Goal: Transaction & Acquisition: Purchase product/service

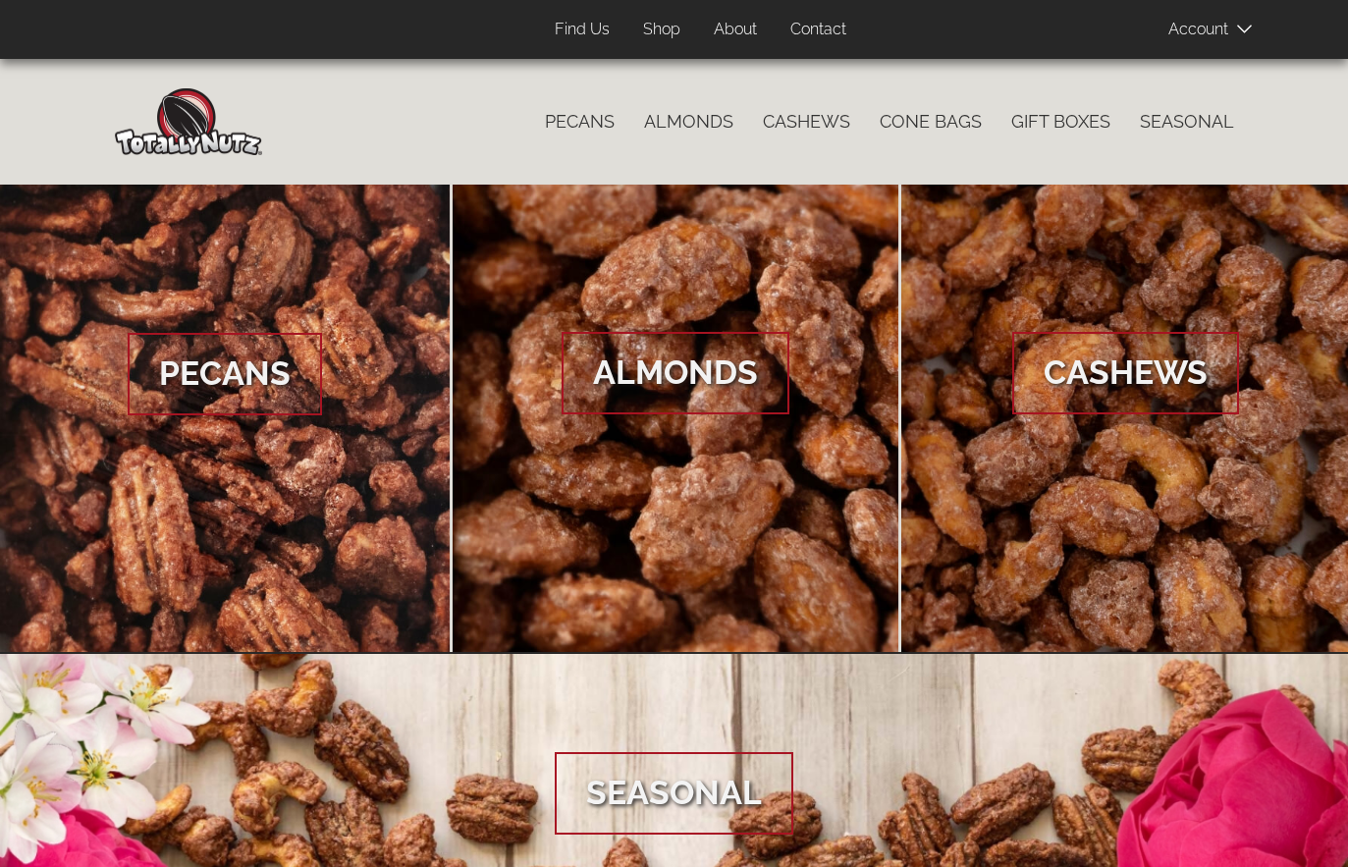
click at [1228, 25] on span at bounding box center [1217, 28] width 98 height 39
click at [1223, 26] on span at bounding box center [1217, 28] width 98 height 39
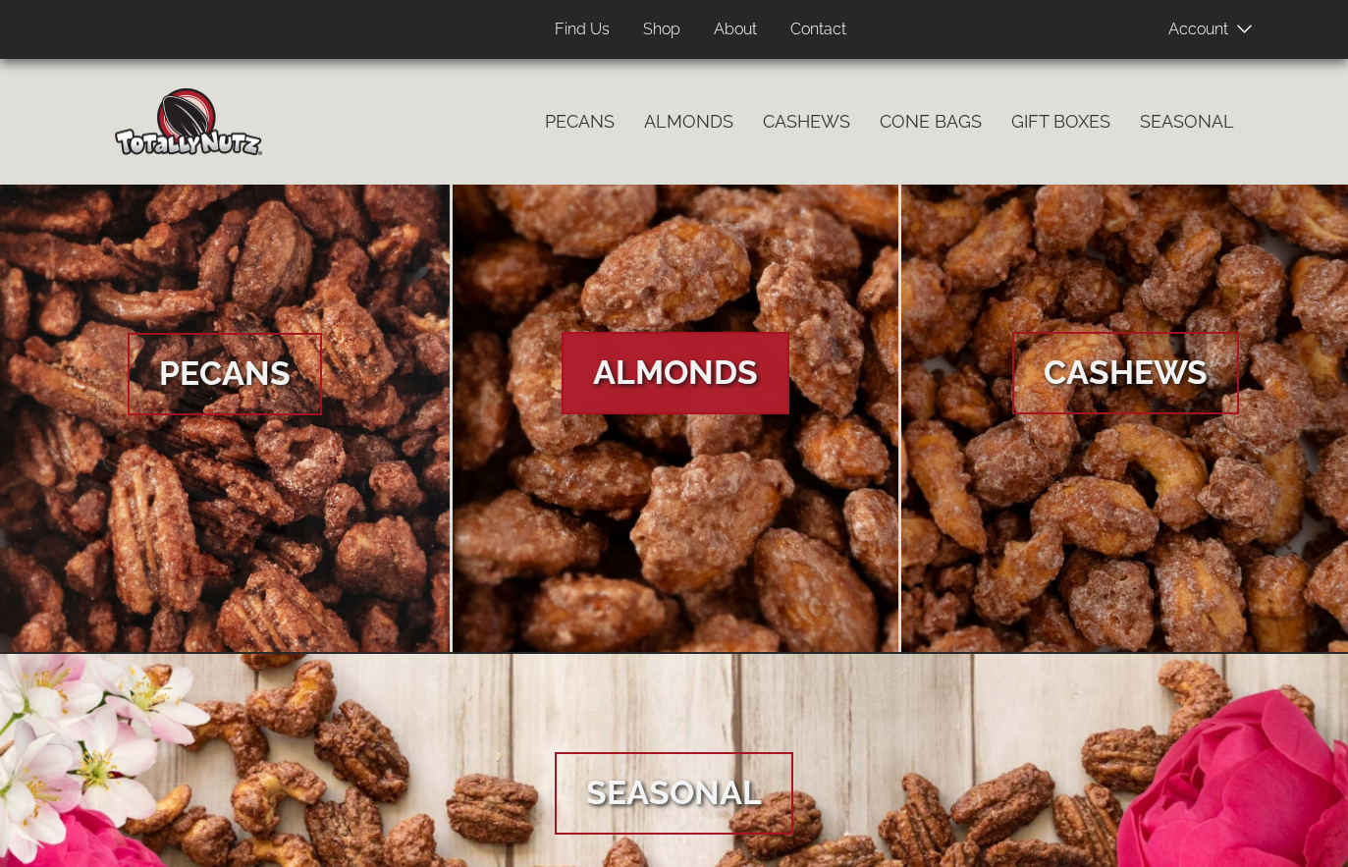
click at [715, 372] on span "Almonds" at bounding box center [675, 373] width 228 height 82
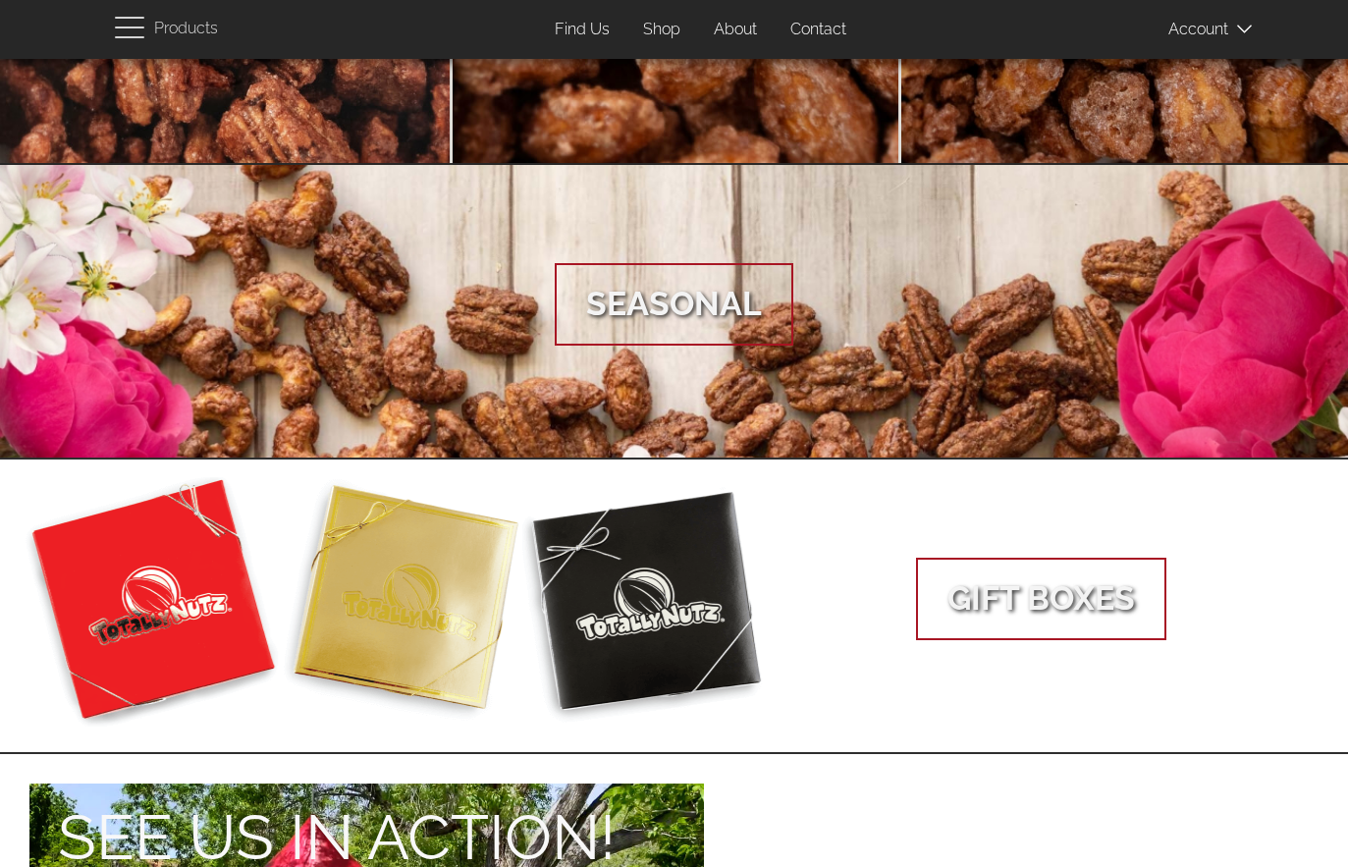
scroll to position [1100, 0]
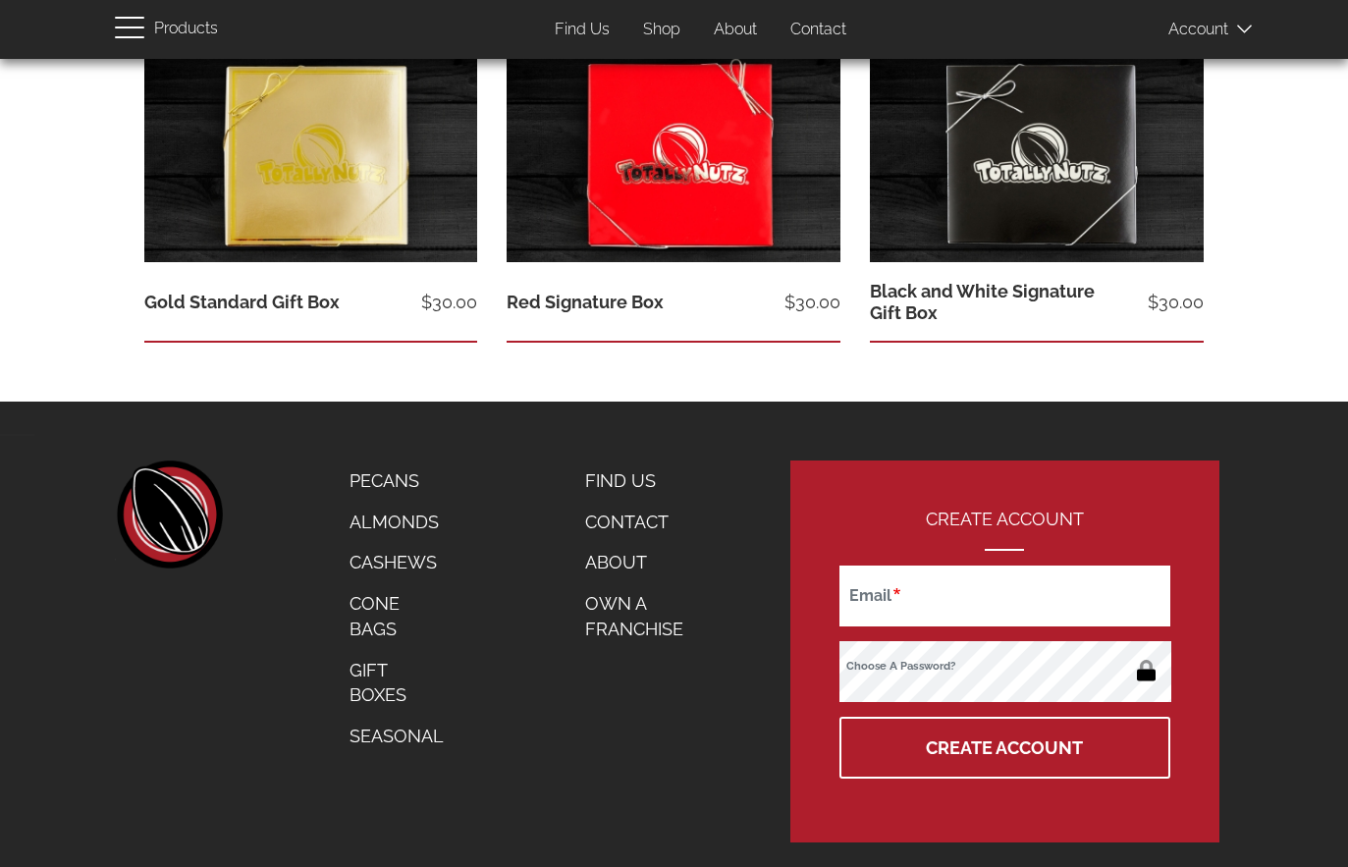
scroll to position [1128, 0]
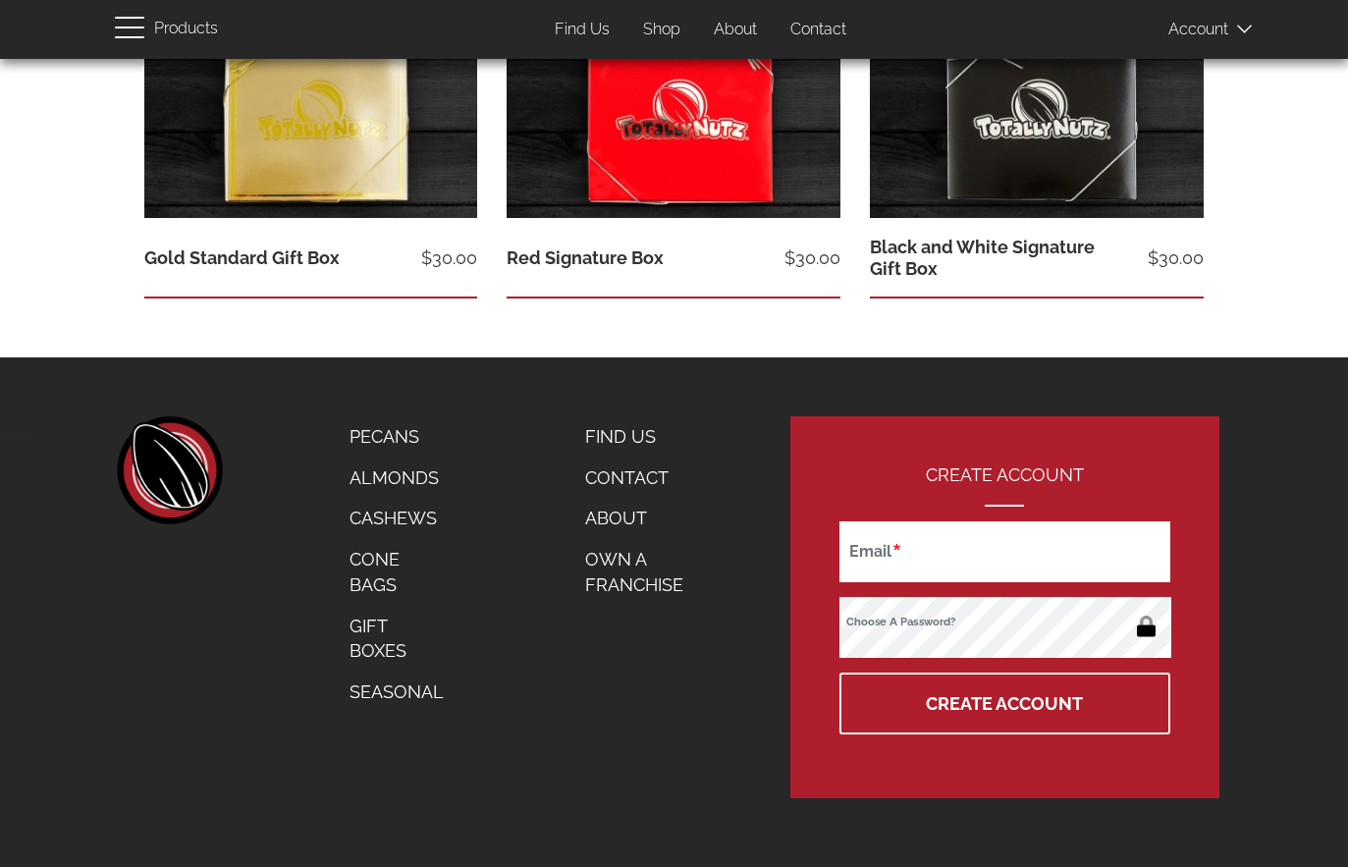
click at [612, 580] on link "Own a Franchise" at bounding box center [649, 572] width 158 height 66
